Goal: Use online tool/utility: Utilize a website feature to perform a specific function

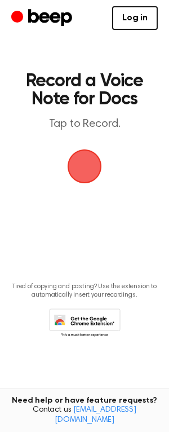
click at [72, 151] on span "button" at bounding box center [85, 167] width 32 height 32
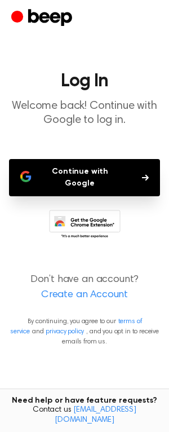
click at [70, 167] on button "Continue with Google" at bounding box center [84, 177] width 151 height 37
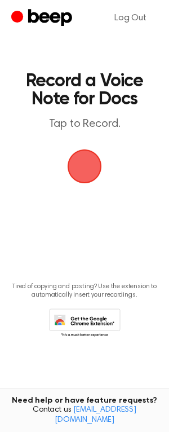
click at [100, 160] on div "button" at bounding box center [85, 166] width 34 height 34
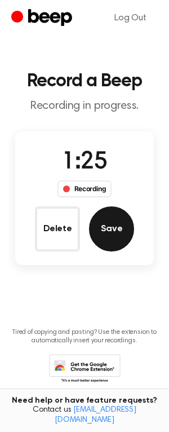
click at [118, 235] on button "Save" at bounding box center [111, 228] width 45 height 45
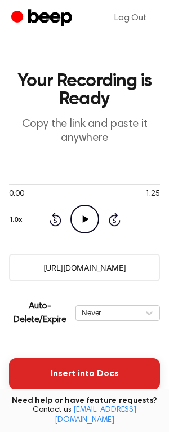
click at [80, 360] on button "Insert into Docs" at bounding box center [84, 374] width 151 height 32
